Goal: Entertainment & Leisure: Browse casually

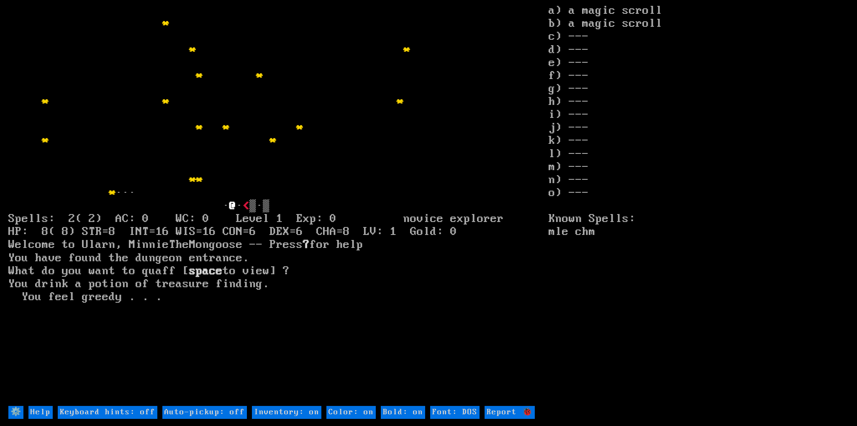
type off "Auto-pickup: on"
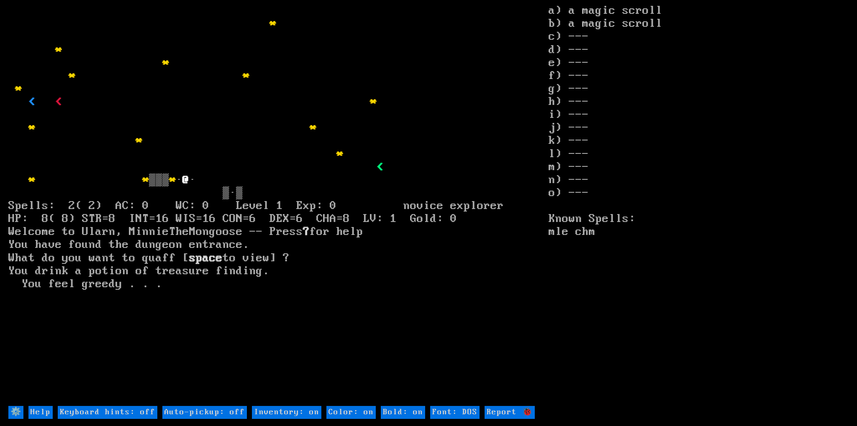
type off "Auto-pickup: on"
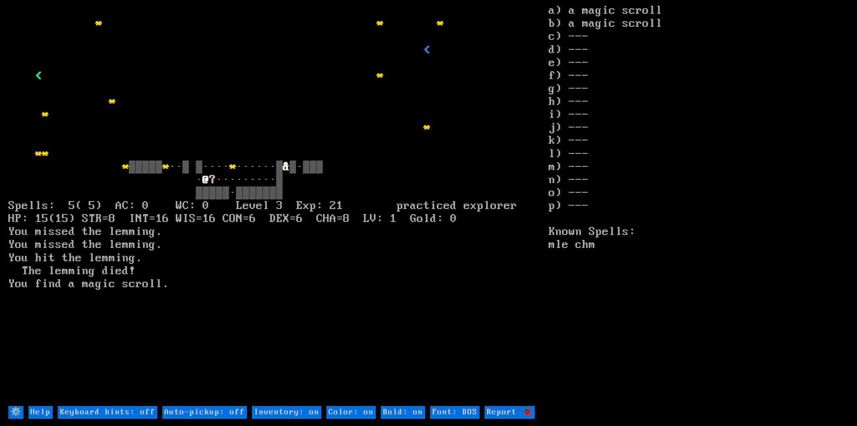
type off "Auto-pickup: on"
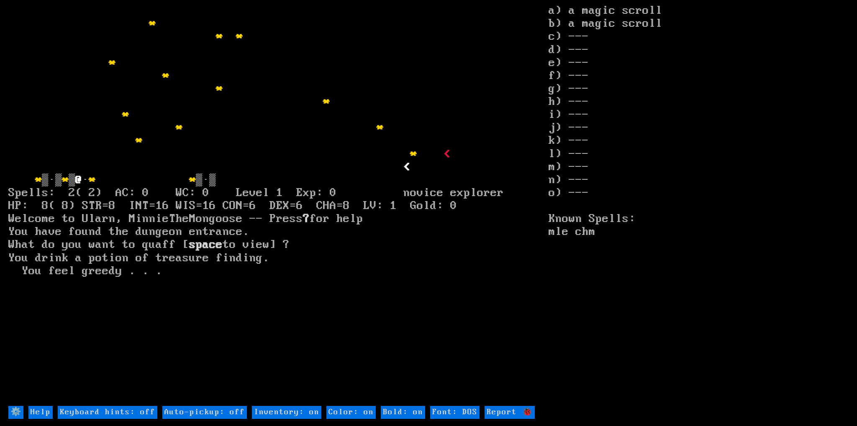
type off "Auto-pickup: on"
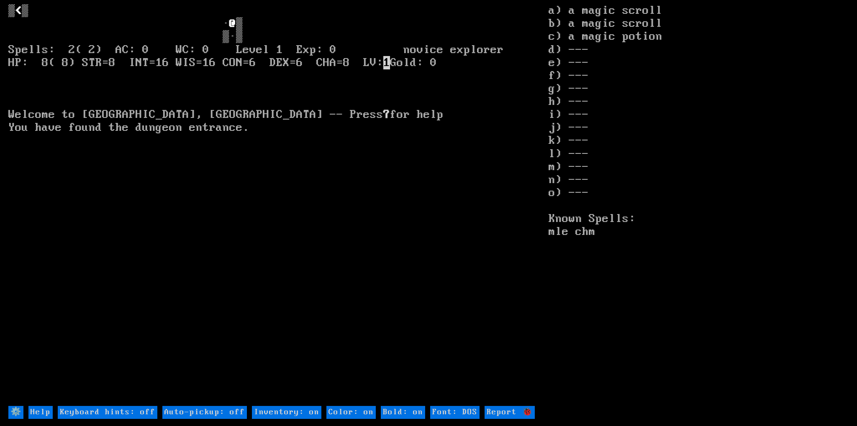
type off "Auto-pickup: on"
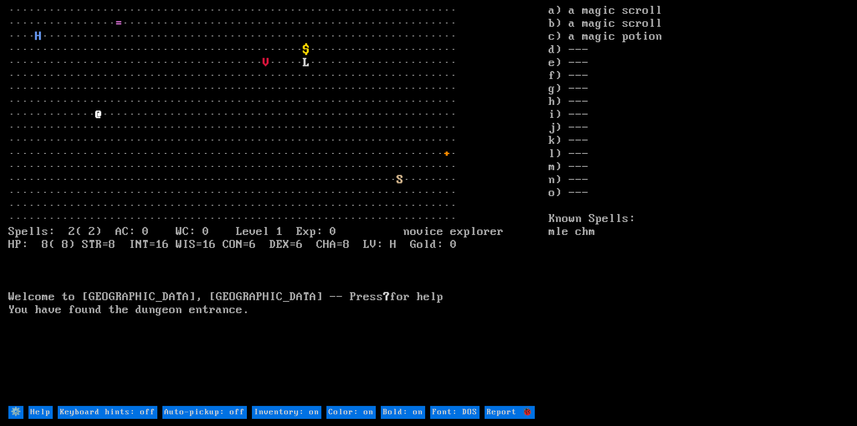
type on "Inventory: off"
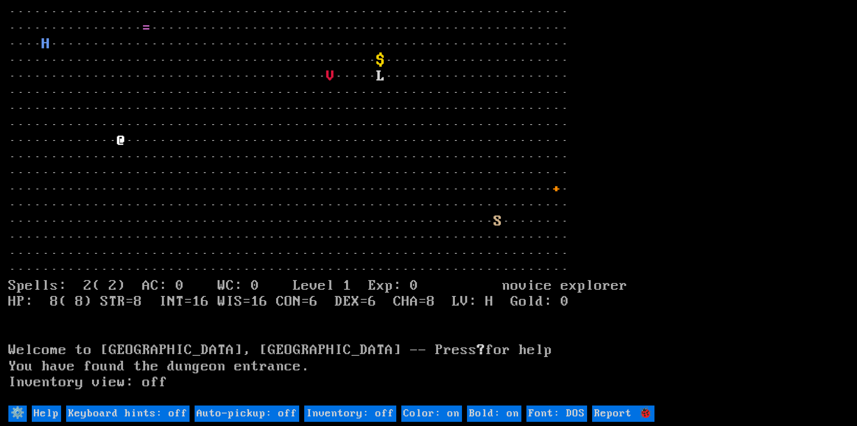
type on "Inventory: on"
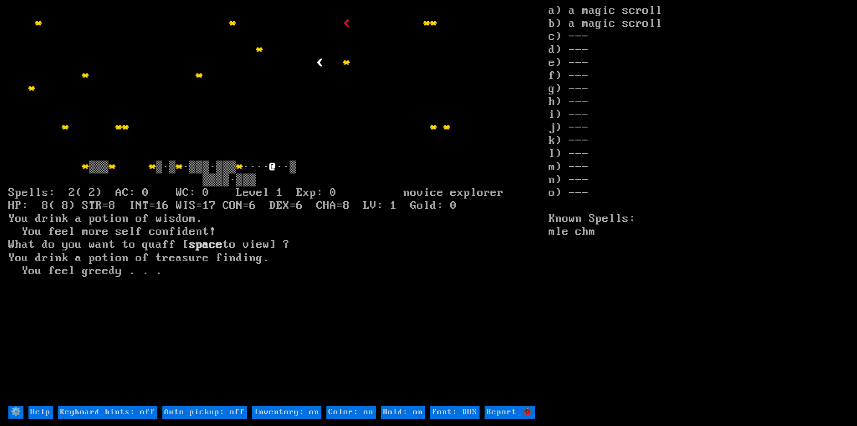
type off "Auto-pickup: on"
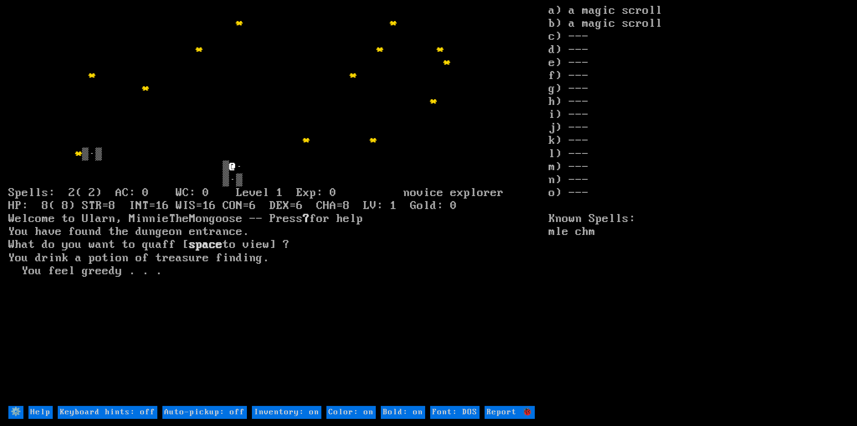
type off "Auto-pickup: on"
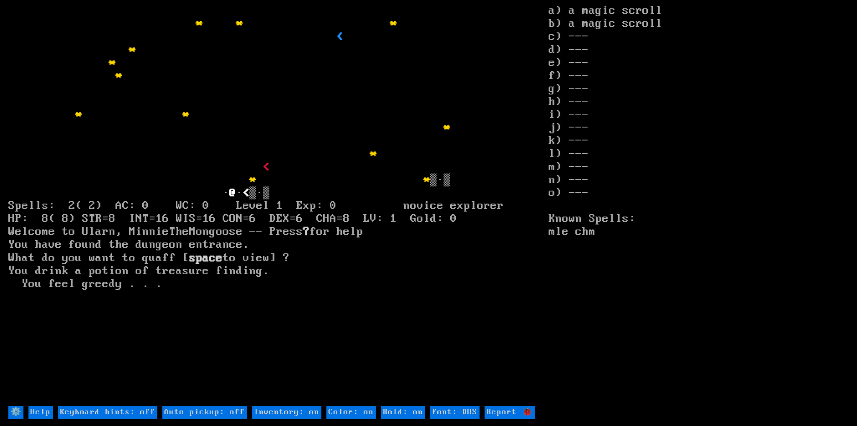
type off "Auto-pickup: on"
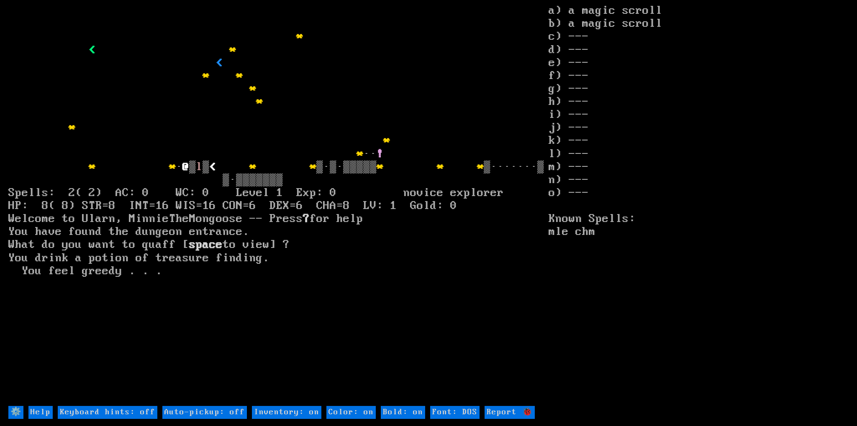
type off "Auto-pickup: on"
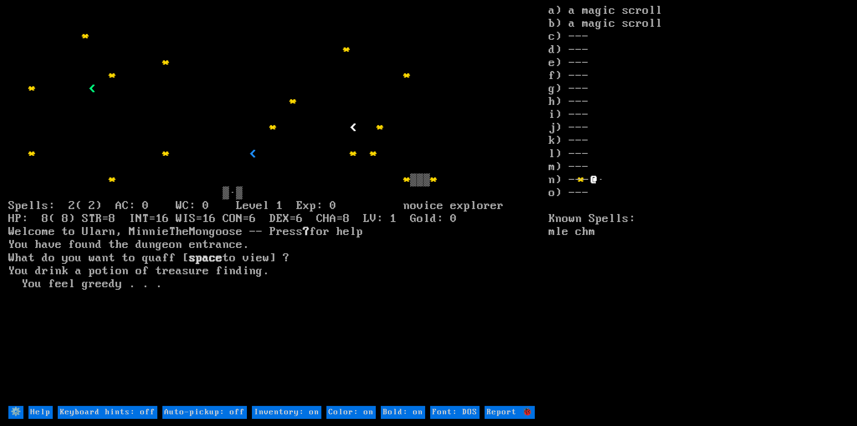
type off "Auto-pickup: on"
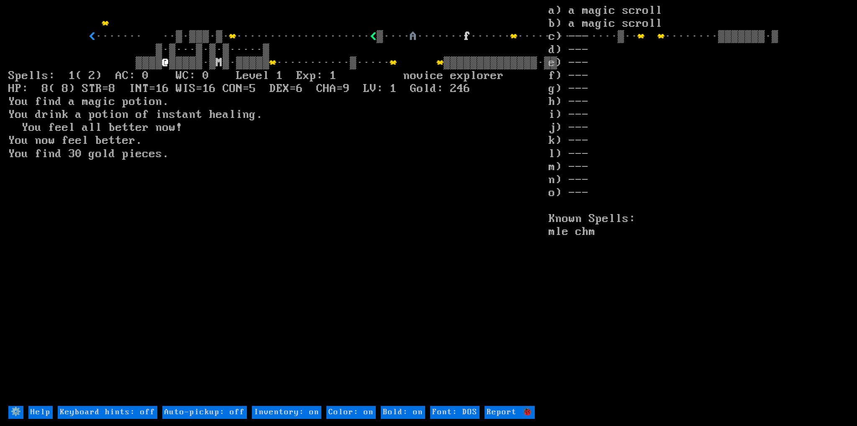
type off "Auto-pickup: on"
